Goal: Transaction & Acquisition: Purchase product/service

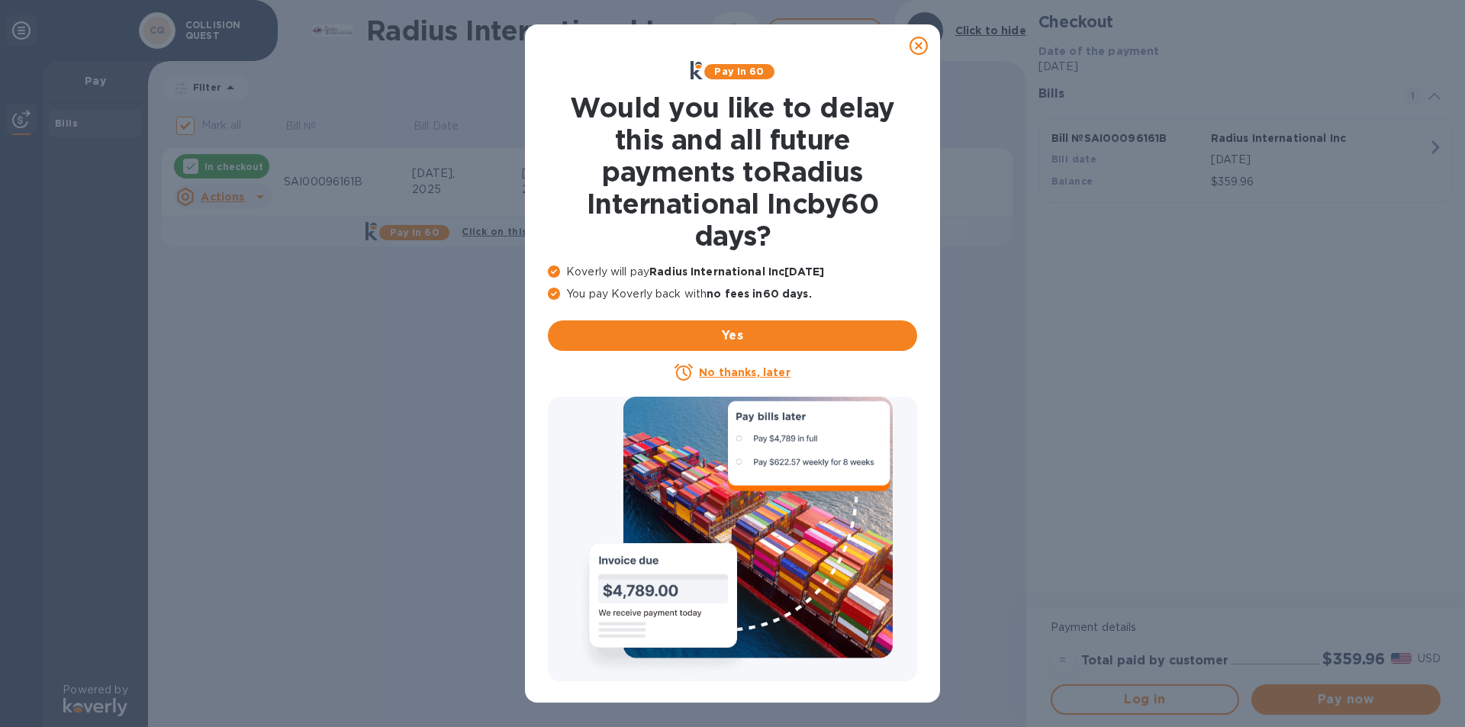
click at [715, 375] on u "No thanks, later" at bounding box center [744, 372] width 91 height 12
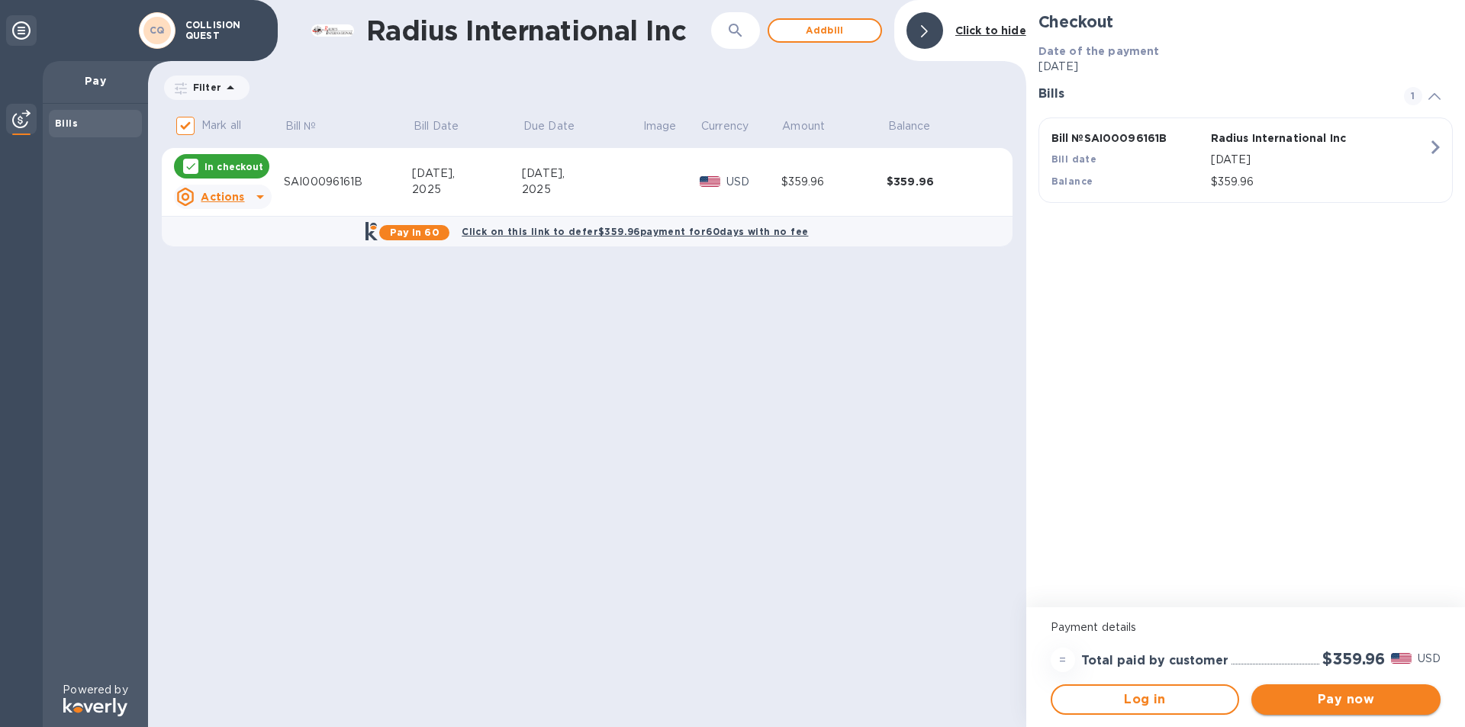
click at [1332, 694] on span "Pay now" at bounding box center [1345, 699] width 165 height 18
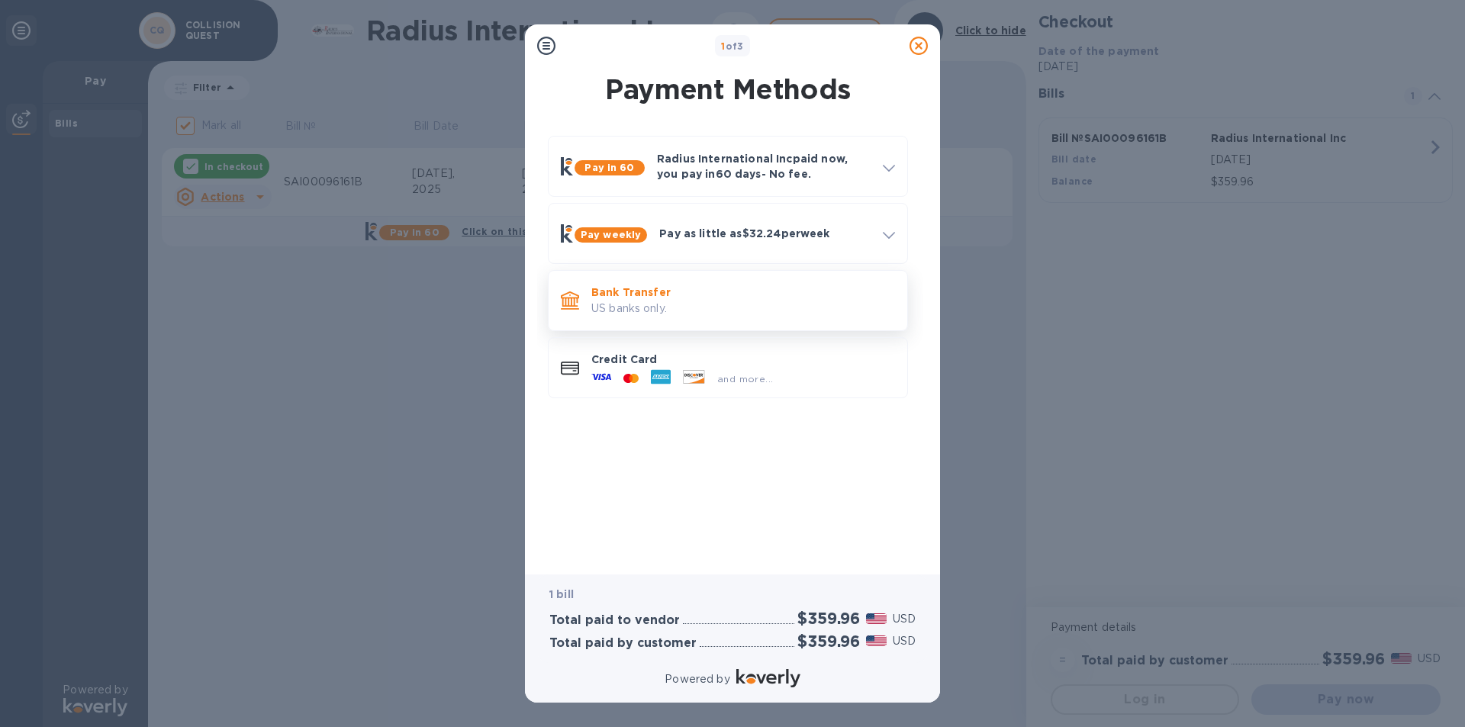
click at [666, 314] on p "US banks only." at bounding box center [743, 309] width 304 height 16
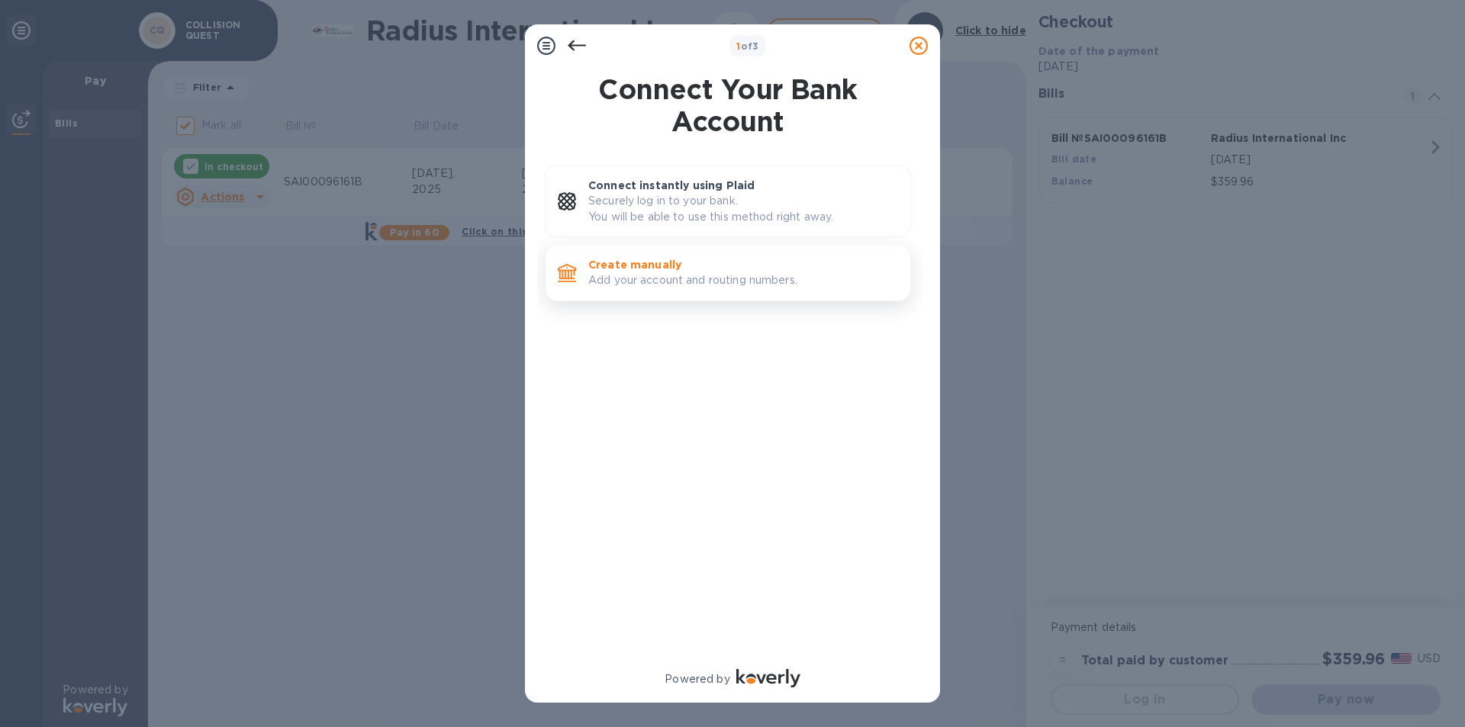
click at [671, 279] on p "Add your account and routing numbers." at bounding box center [743, 280] width 310 height 16
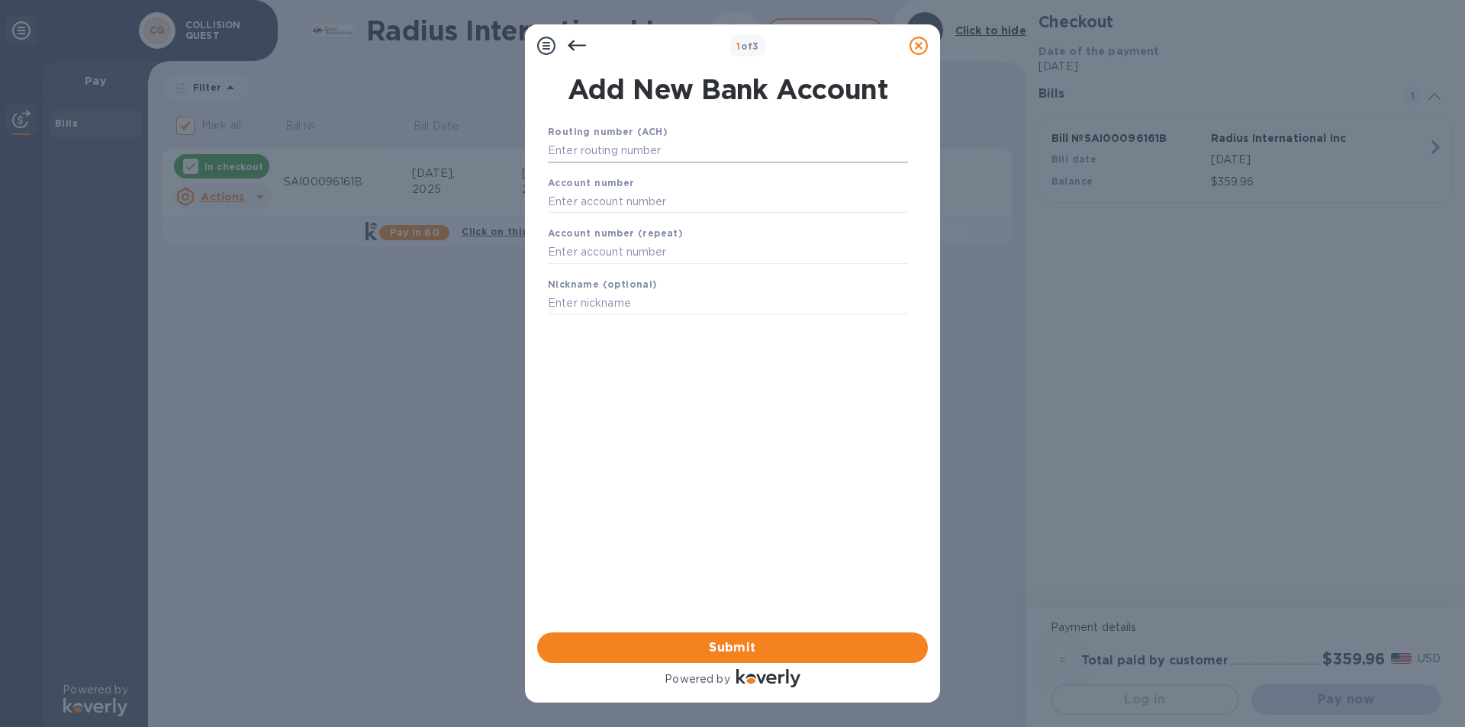
click at [628, 159] on input "text" at bounding box center [728, 151] width 360 height 23
type input "211370642"
click at [591, 220] on input "text" at bounding box center [728, 220] width 360 height 23
type input "901093146"
click at [615, 273] on input "text" at bounding box center [728, 271] width 360 height 23
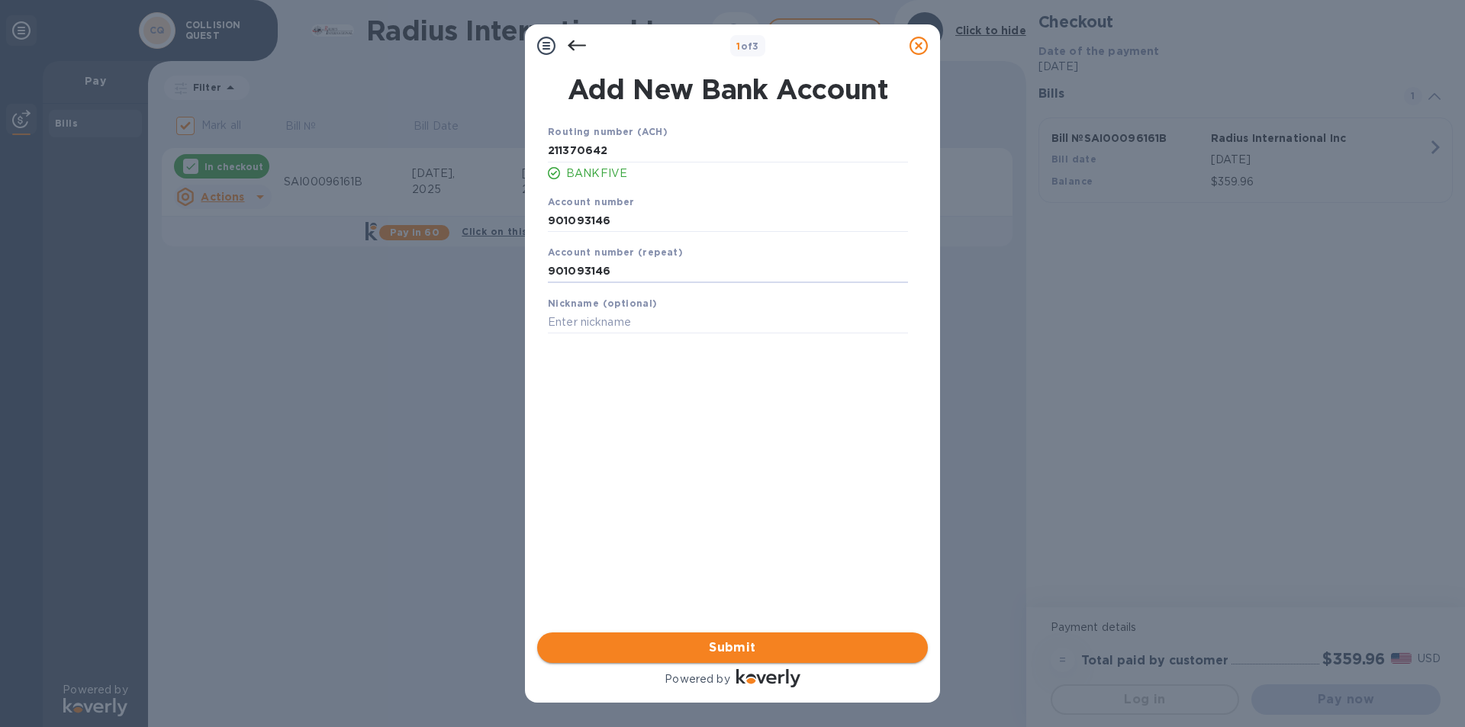
type input "901093146"
click at [748, 645] on span "Submit" at bounding box center [732, 647] width 366 height 18
